Goal: Task Accomplishment & Management: Complete application form

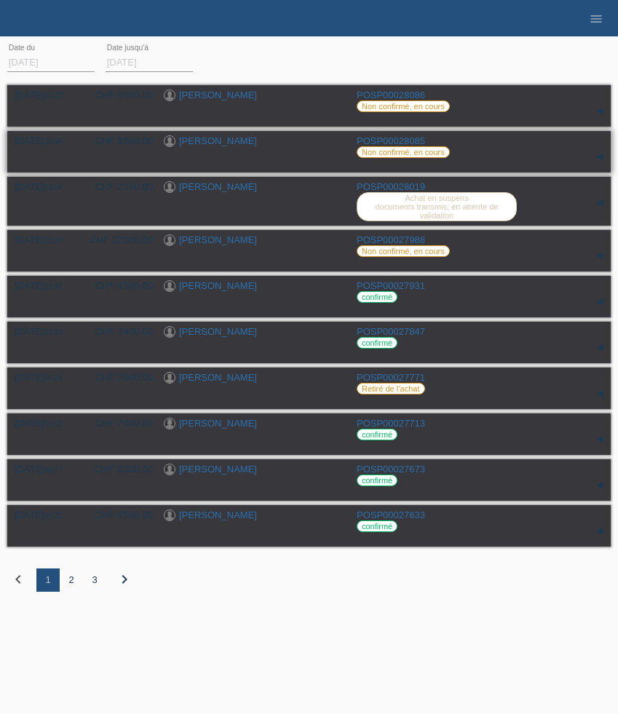
click at [205, 141] on link "[PERSON_NAME]" at bounding box center [218, 140] width 78 height 11
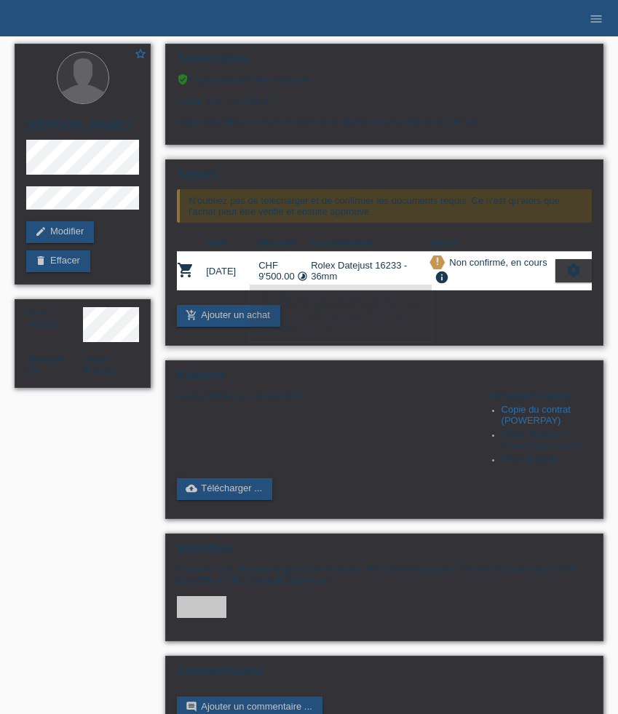
click at [572, 278] on icon "settings" at bounding box center [574, 270] width 16 height 16
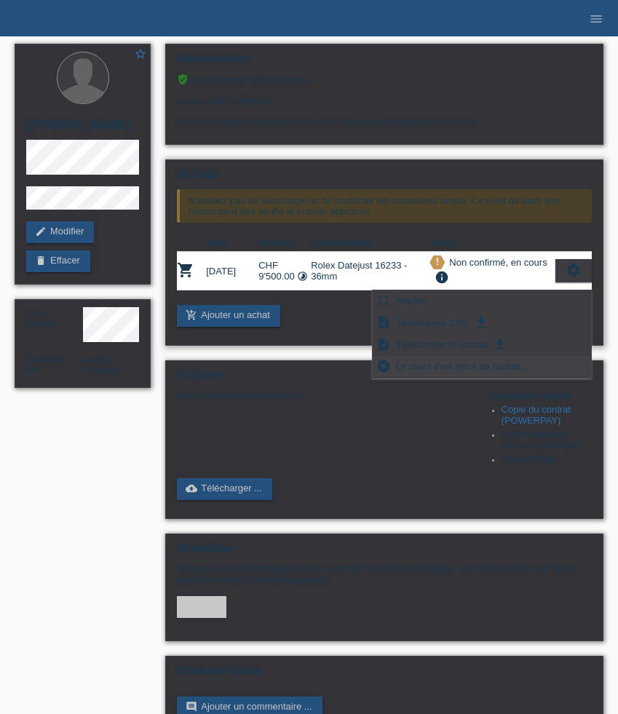
click at [463, 367] on span "Le client s'est retiré de l'achat..." at bounding box center [462, 365] width 136 height 17
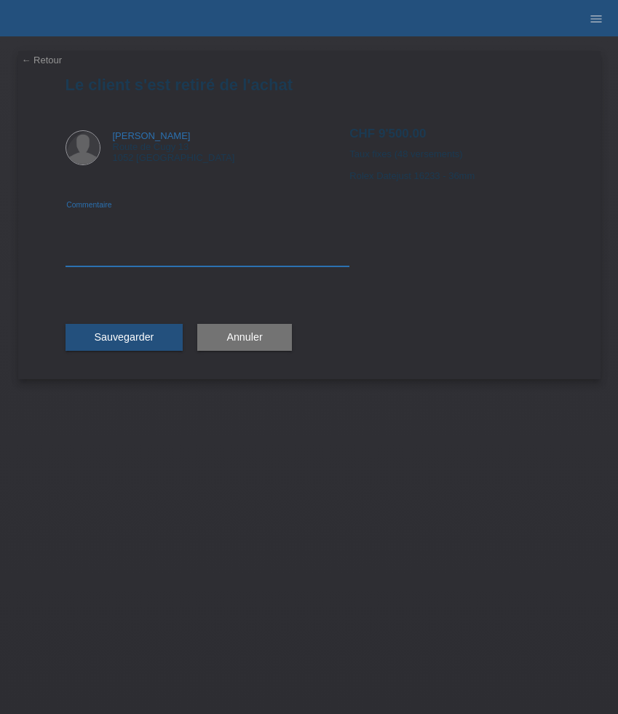
click at [119, 258] on textarea at bounding box center [208, 238] width 285 height 56
type textarea "Changement de référence"
click at [122, 333] on span "Sauvegarder" at bounding box center [125, 337] width 60 height 12
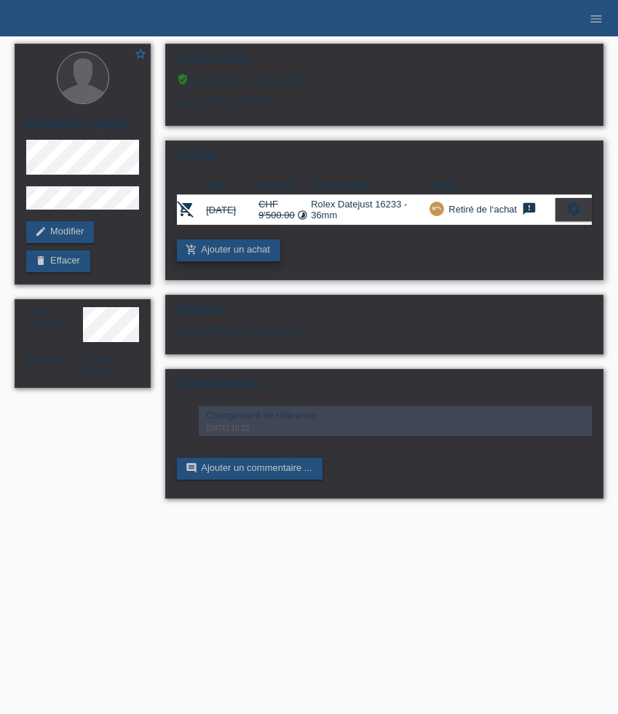
click at [254, 261] on link "add_shopping_cart Ajouter un achat" at bounding box center [228, 251] width 103 height 22
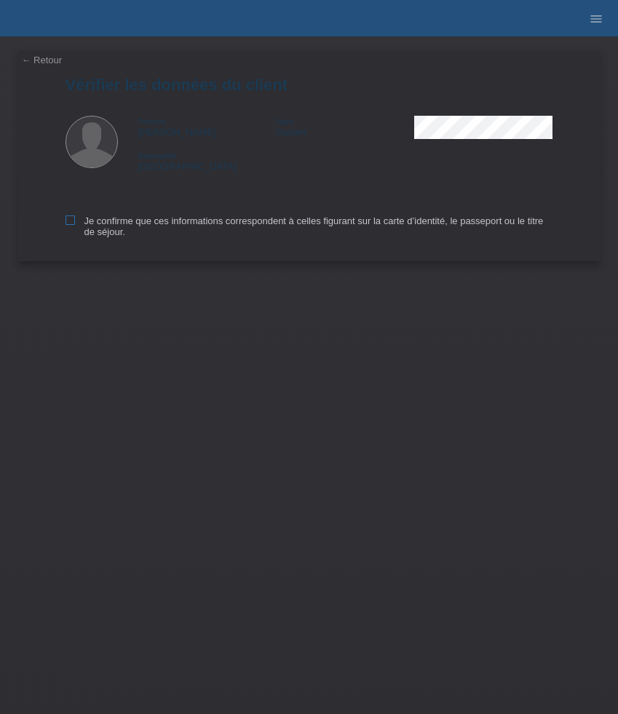
click at [72, 221] on icon at bounding box center [70, 219] width 9 height 9
click at [72, 221] on input "Je confirme que ces informations correspondent à celles figurant sur la carte d…" at bounding box center [70, 219] width 9 height 9
checkbox input "true"
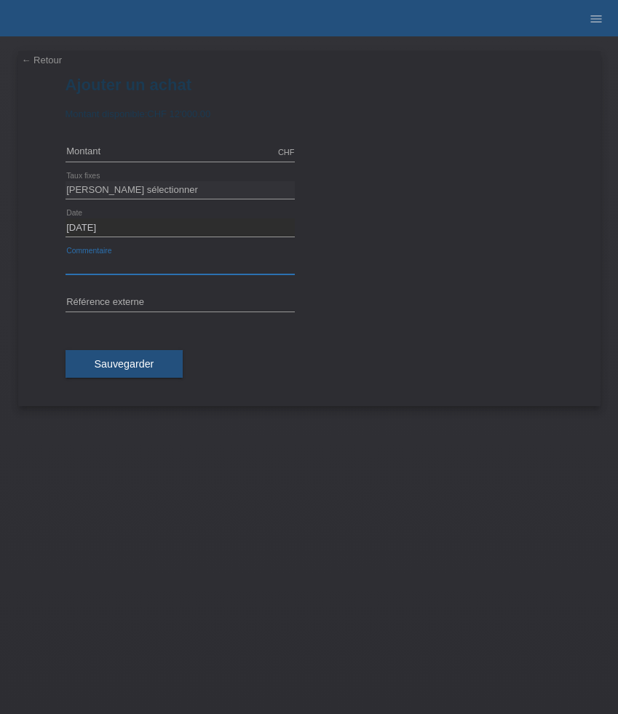
click at [107, 261] on input "text" at bounding box center [180, 265] width 229 height 18
paste input "Rolex Datejust 16233 - 36mm"
type input "Rolex Datejust 16233 - 36mm"
click at [138, 153] on input "text" at bounding box center [180, 152] width 229 height 18
type input "10000.00"
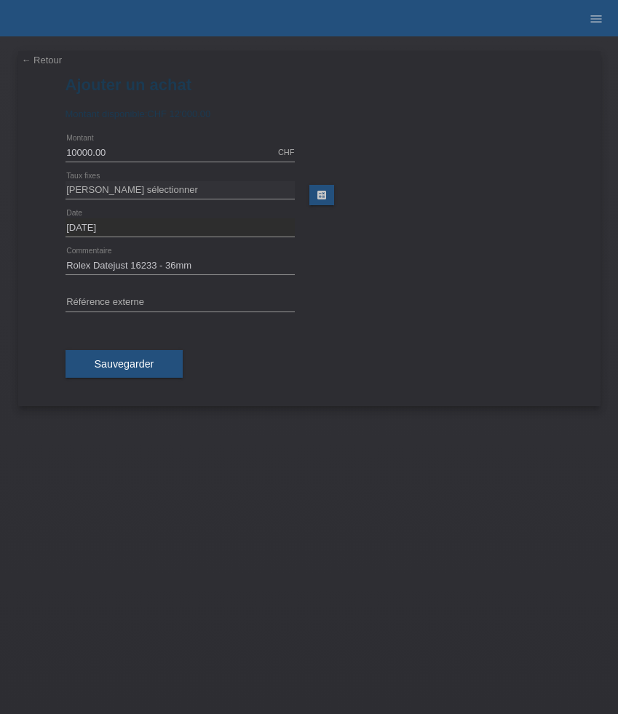
click at [153, 181] on div "[PERSON_NAME] sélectionner 6 versements 12 versements 24 versements 36 versemen…" at bounding box center [180, 190] width 229 height 37
click at [153, 191] on select "[PERSON_NAME] sélectionner 6 versements 12 versements 24 versements 36 versemen…" at bounding box center [180, 189] width 229 height 17
click at [66, 181] on select "[PERSON_NAME] sélectionner 6 versements 12 versements 24 versements 36 versemen…" at bounding box center [180, 189] width 229 height 17
click at [148, 183] on select "[PERSON_NAME] sélectionner 6 versements 12 versements 24 versements 36 versemen…" at bounding box center [180, 189] width 229 height 17
select select "626"
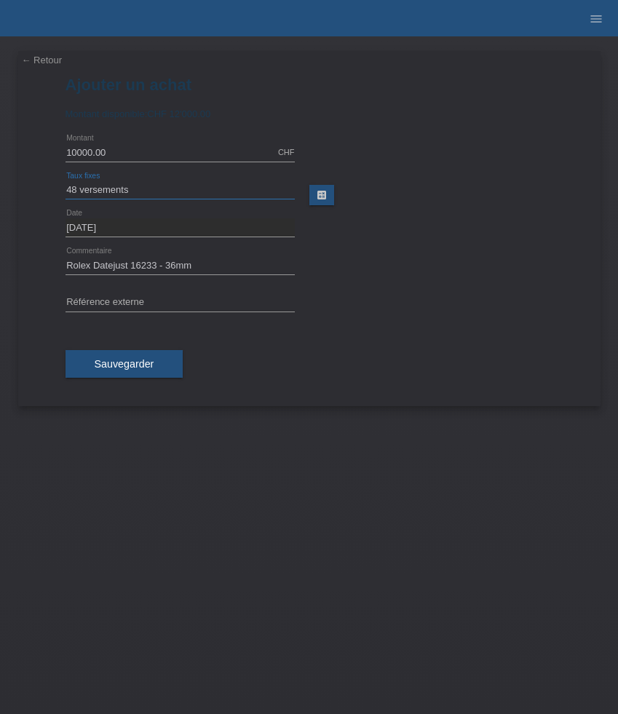
click at [66, 181] on select "[PERSON_NAME] sélectionner 6 versements 12 versements 24 versements 36 versemen…" at bounding box center [180, 189] width 229 height 17
click at [141, 300] on input "text" at bounding box center [180, 303] width 229 height 18
paste input "529431"
type input "529431"
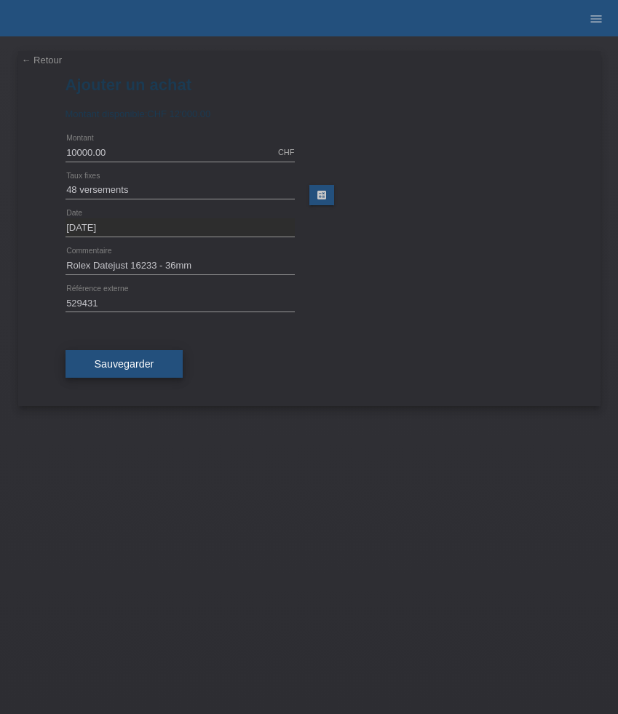
click at [144, 363] on span "Sauvegarder" at bounding box center [125, 364] width 60 height 12
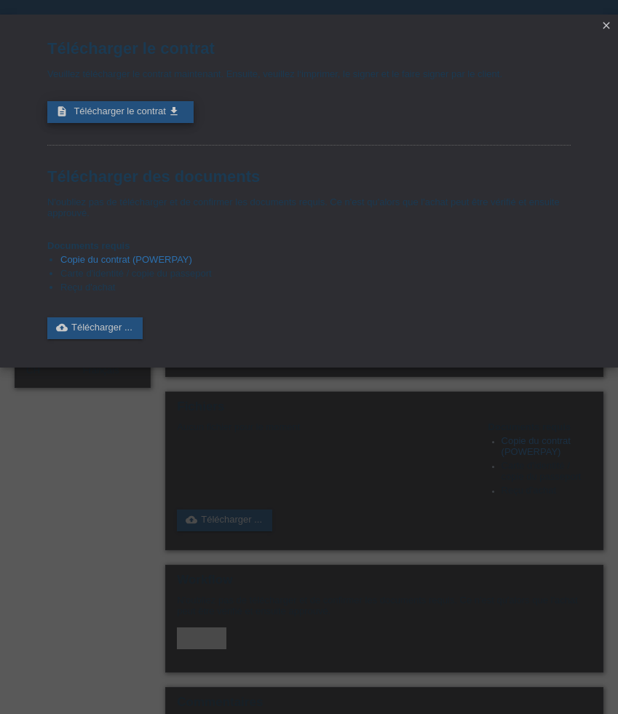
click at [156, 114] on span "Télécharger le contrat" at bounding box center [120, 111] width 92 height 11
